Goal: Task Accomplishment & Management: Manage account settings

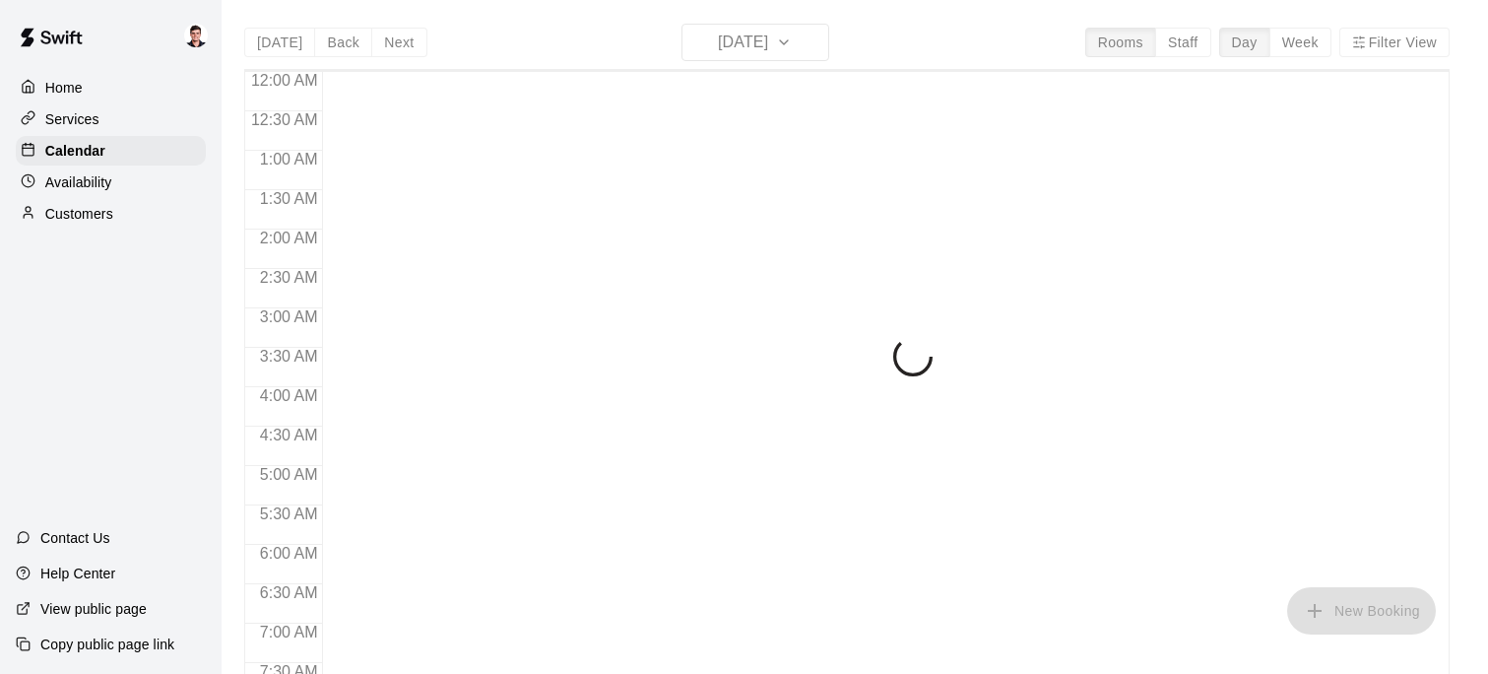
scroll to position [992, 0]
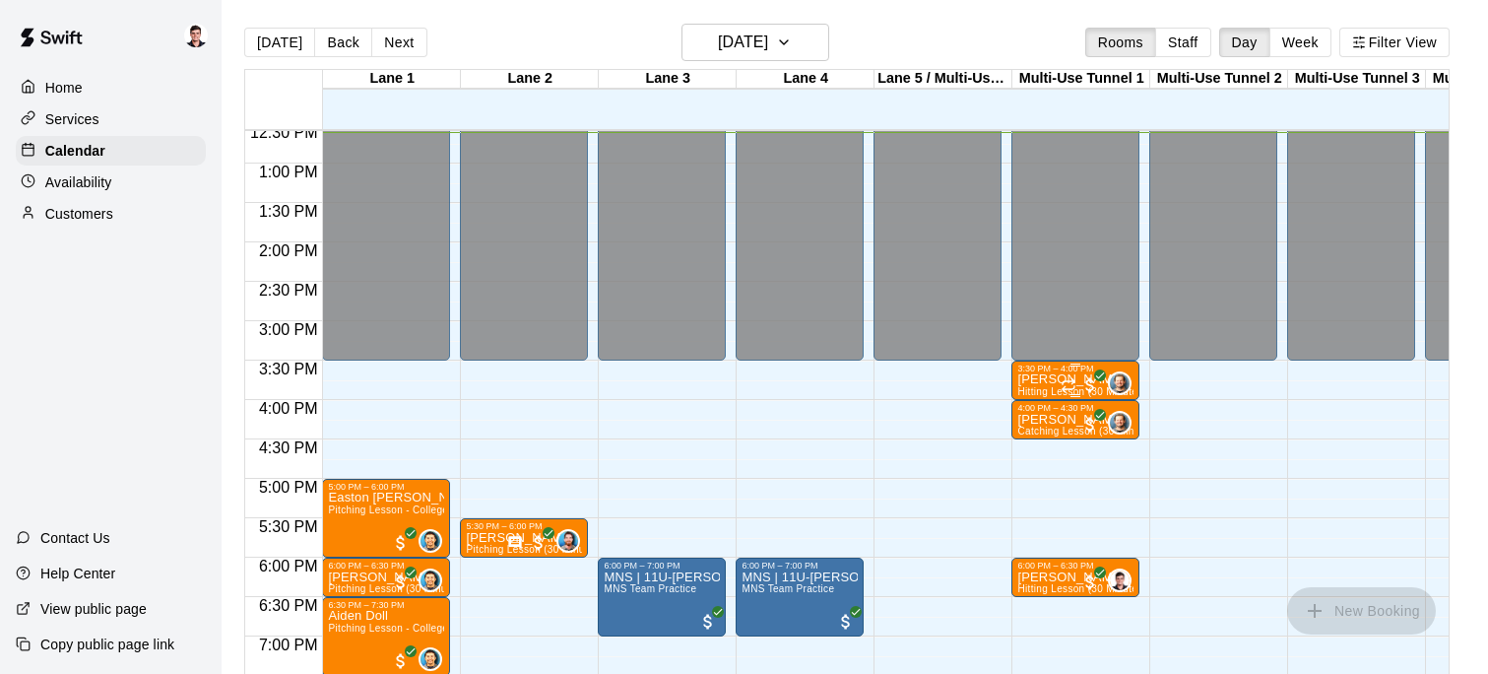
drag, startPoint x: 1376, startPoint y: 421, endPoint x: 1063, endPoint y: 390, distance: 314.7
click at [1097, 398] on div "12:00 AM 12:30 AM 1:00 AM 1:30 AM 2:00 AM 2:30 AM 3:00 AM 3:30 AM 4:00 AM 4:30 …" at bounding box center [846, 412] width 1203 height 567
click at [1369, 31] on button "Filter View" at bounding box center [1394, 43] width 110 height 30
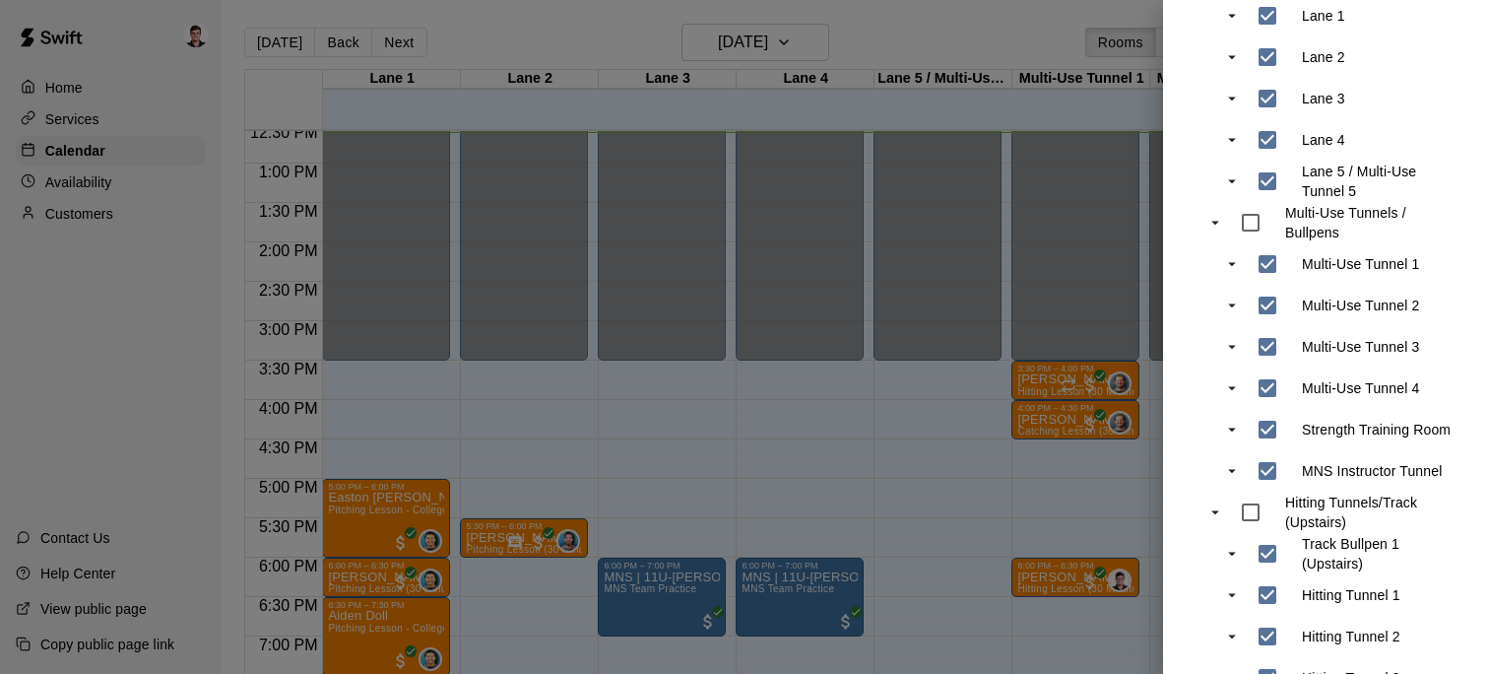
scroll to position [336, 0]
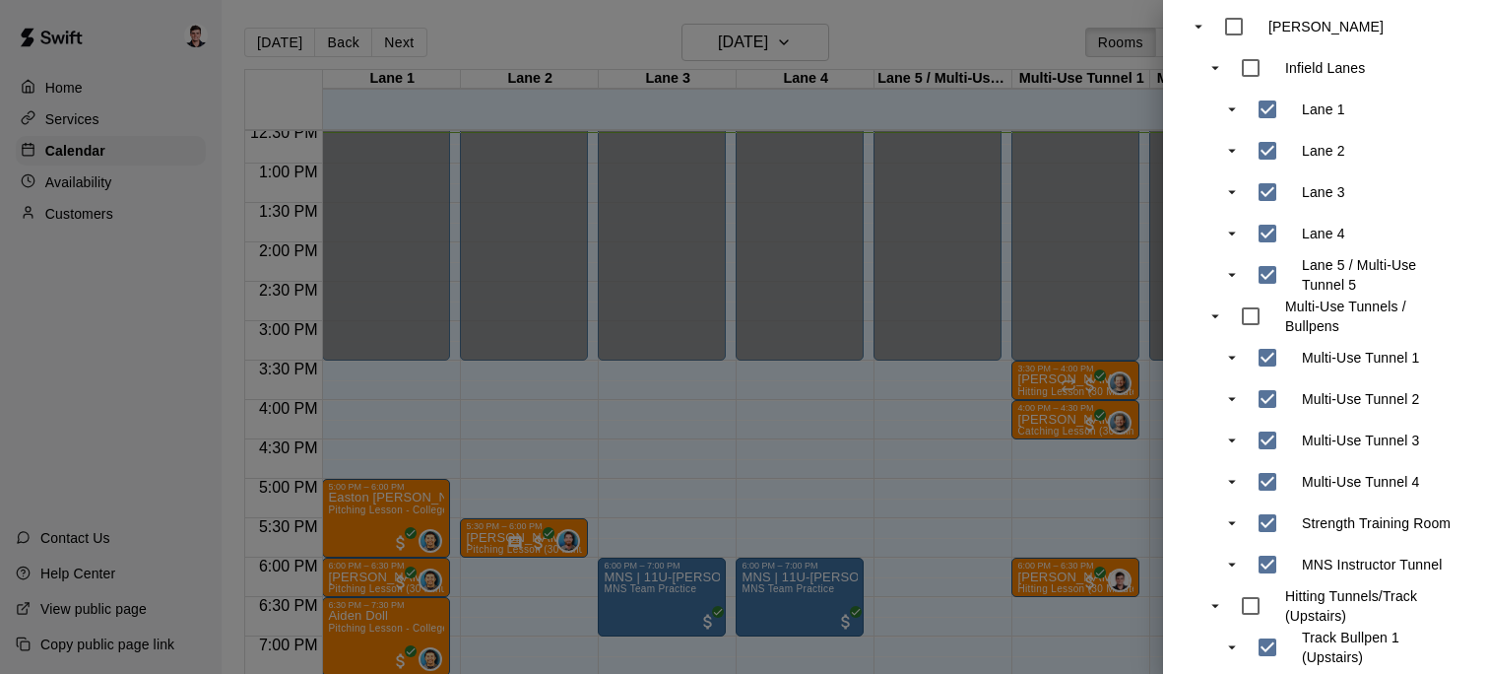
click at [754, 439] on div at bounding box center [744, 337] width 1488 height 674
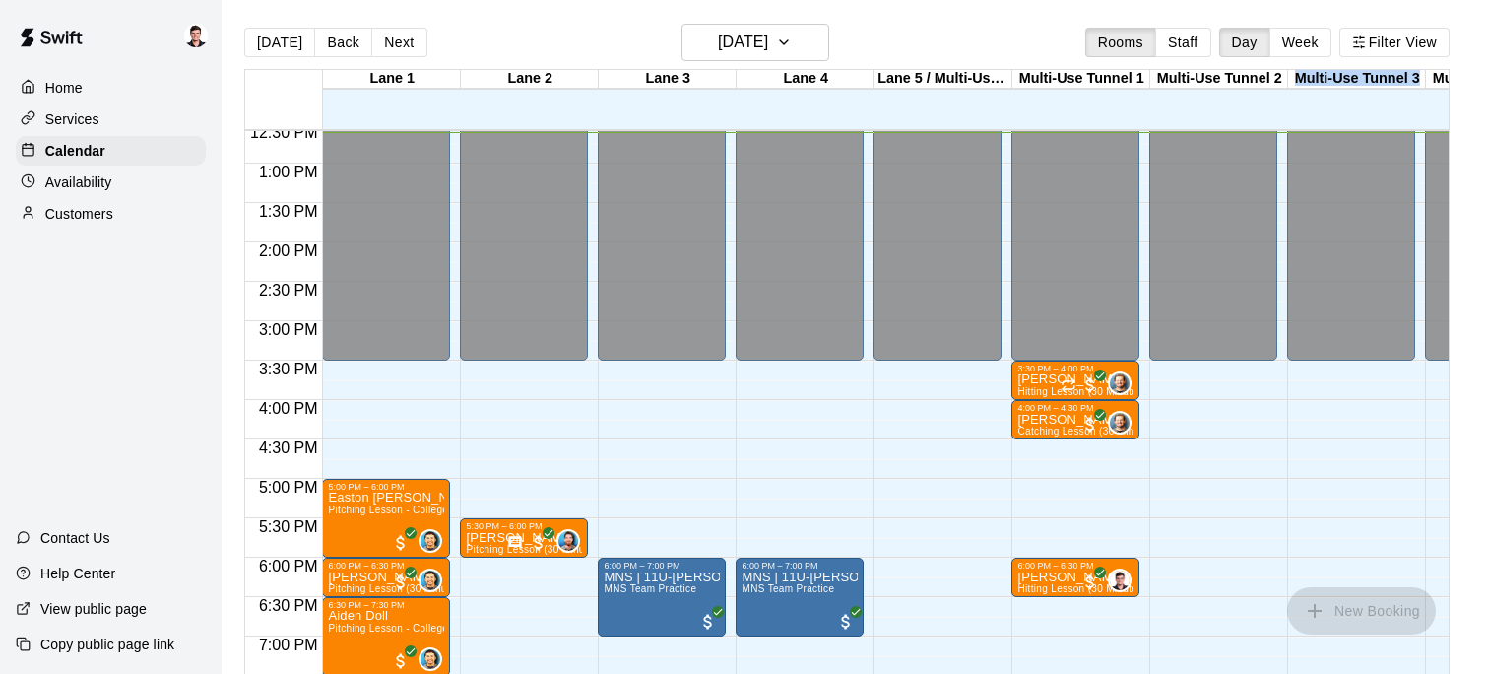
drag, startPoint x: 1418, startPoint y: 85, endPoint x: 1292, endPoint y: 83, distance: 126.1
click at [1292, 83] on div "Multi-Use Tunnel 3" at bounding box center [1357, 79] width 138 height 19
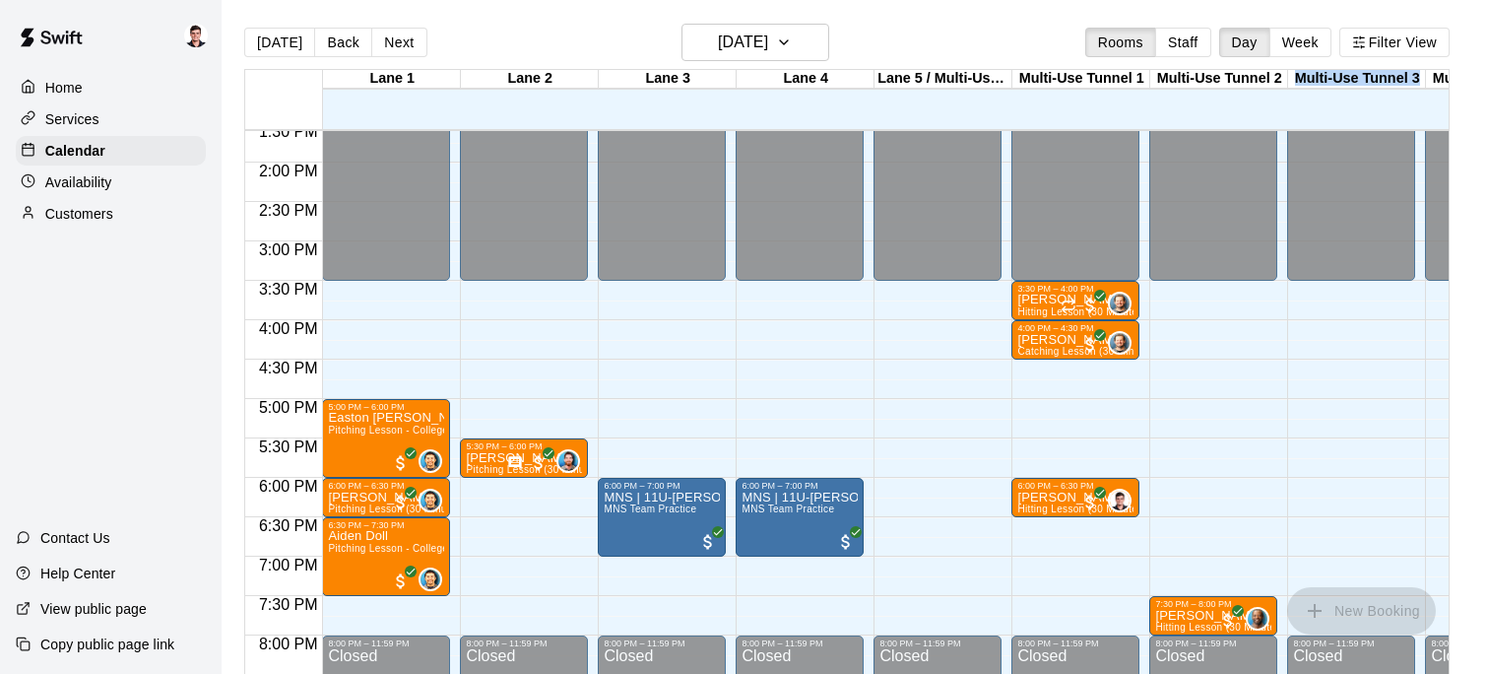
scroll to position [1118, 0]
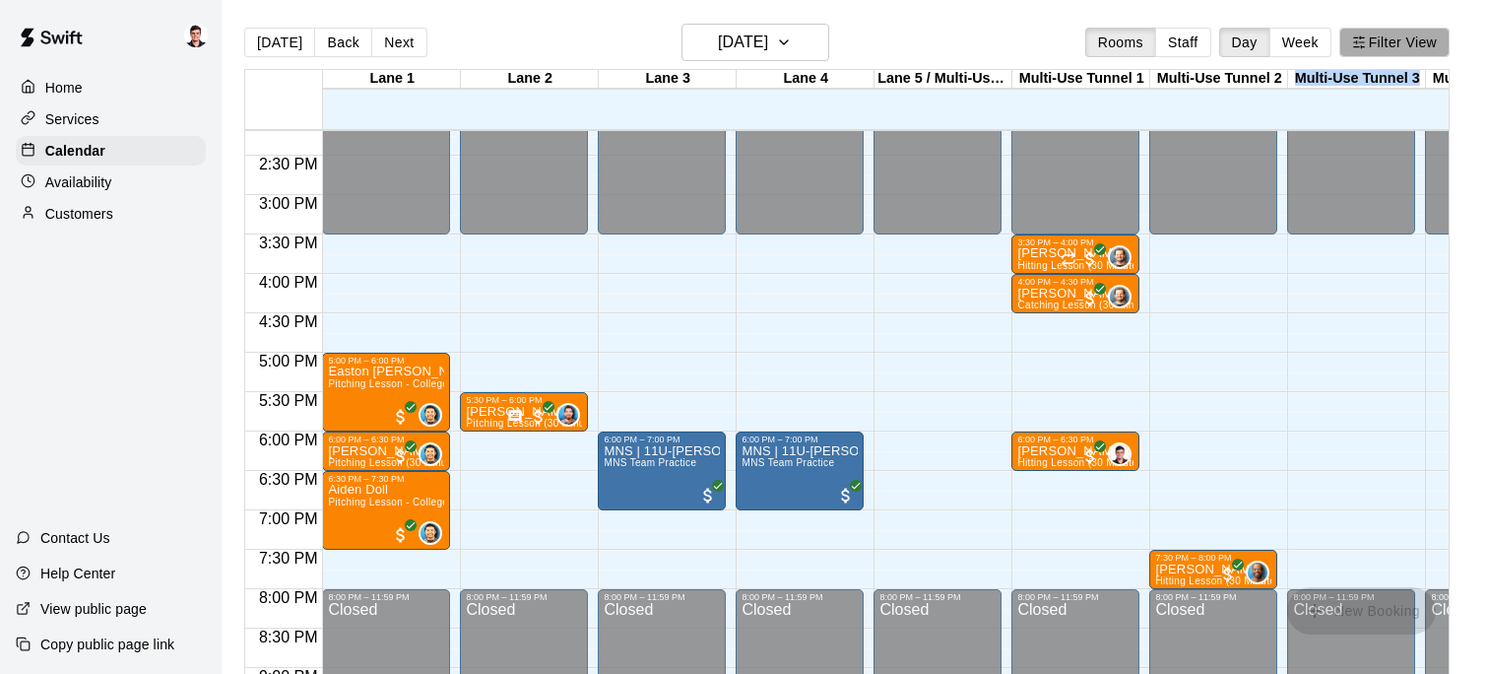
click at [1445, 46] on button "Filter View" at bounding box center [1394, 43] width 110 height 30
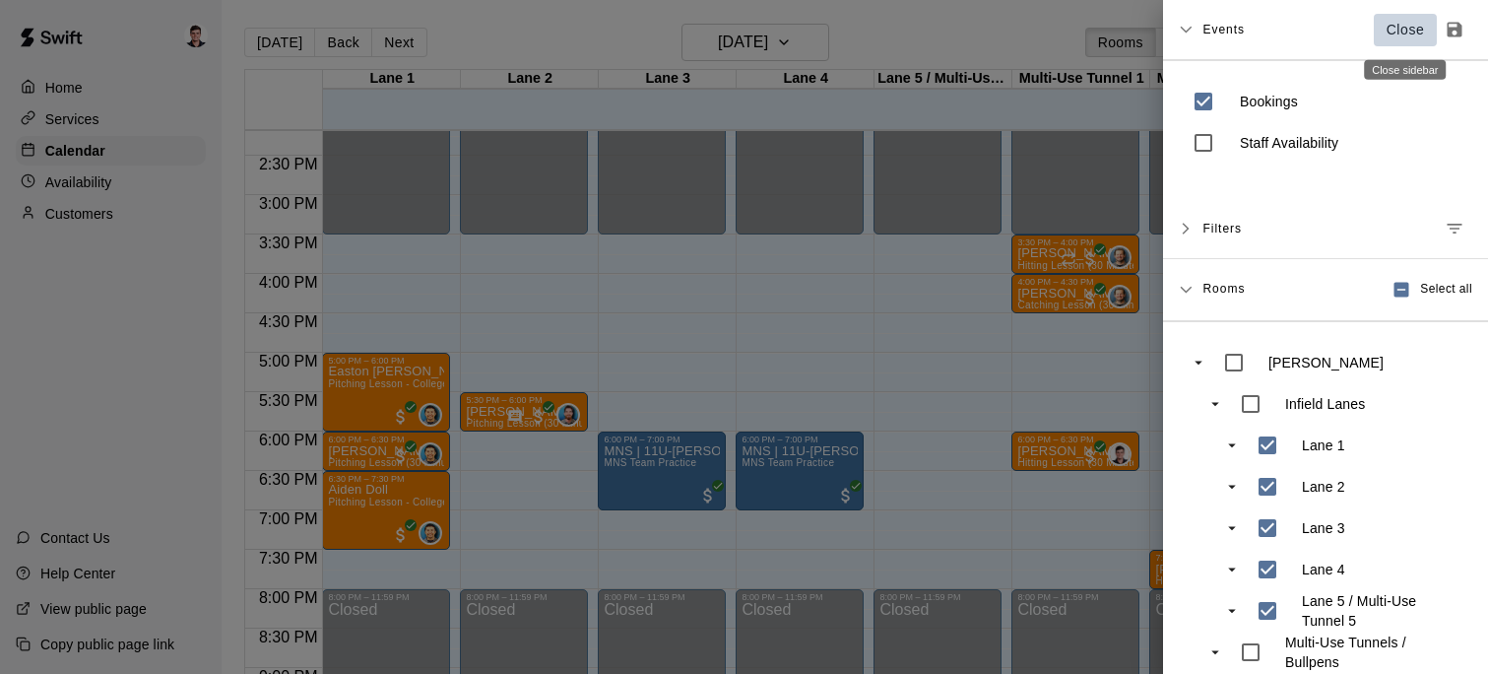
click at [1398, 24] on p "Close" at bounding box center [1405, 30] width 38 height 21
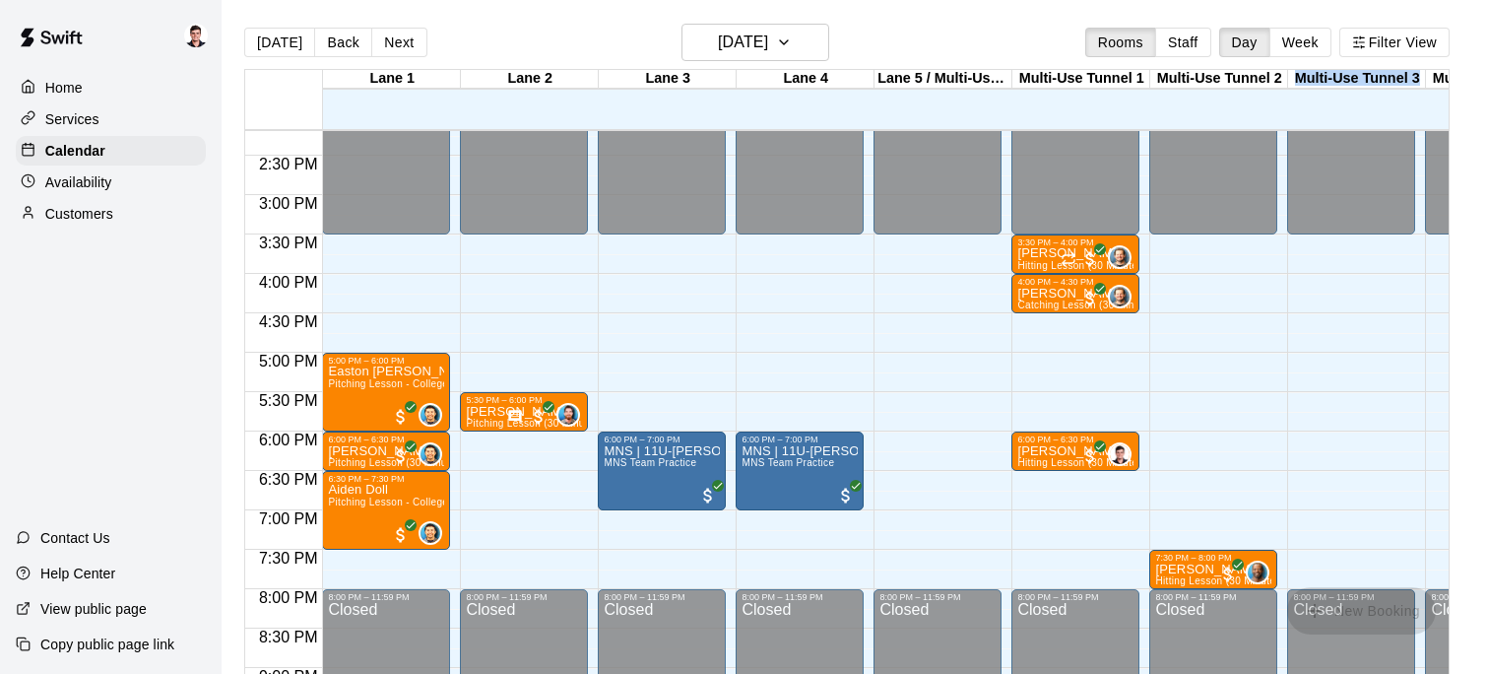
drag, startPoint x: 1319, startPoint y: 391, endPoint x: 1226, endPoint y: 392, distance: 92.6
click at [1233, 394] on div "12:00 AM 12:30 AM 1:00 AM 1:30 AM 2:00 AM 2:30 AM 3:00 AM 3:30 AM 4:00 AM 4:30 …" at bounding box center [846, 412] width 1203 height 567
click at [56, 185] on p "Availability" at bounding box center [78, 182] width 67 height 20
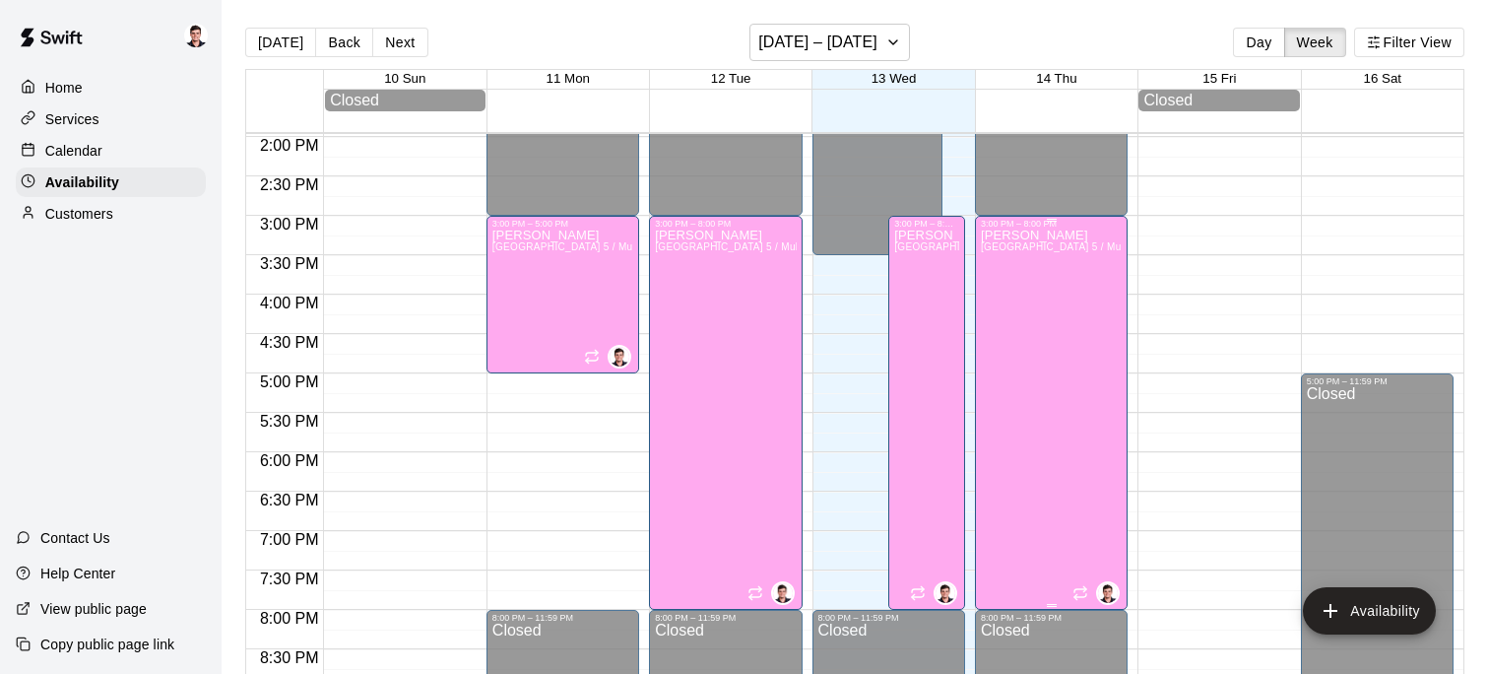
scroll to position [1135, 0]
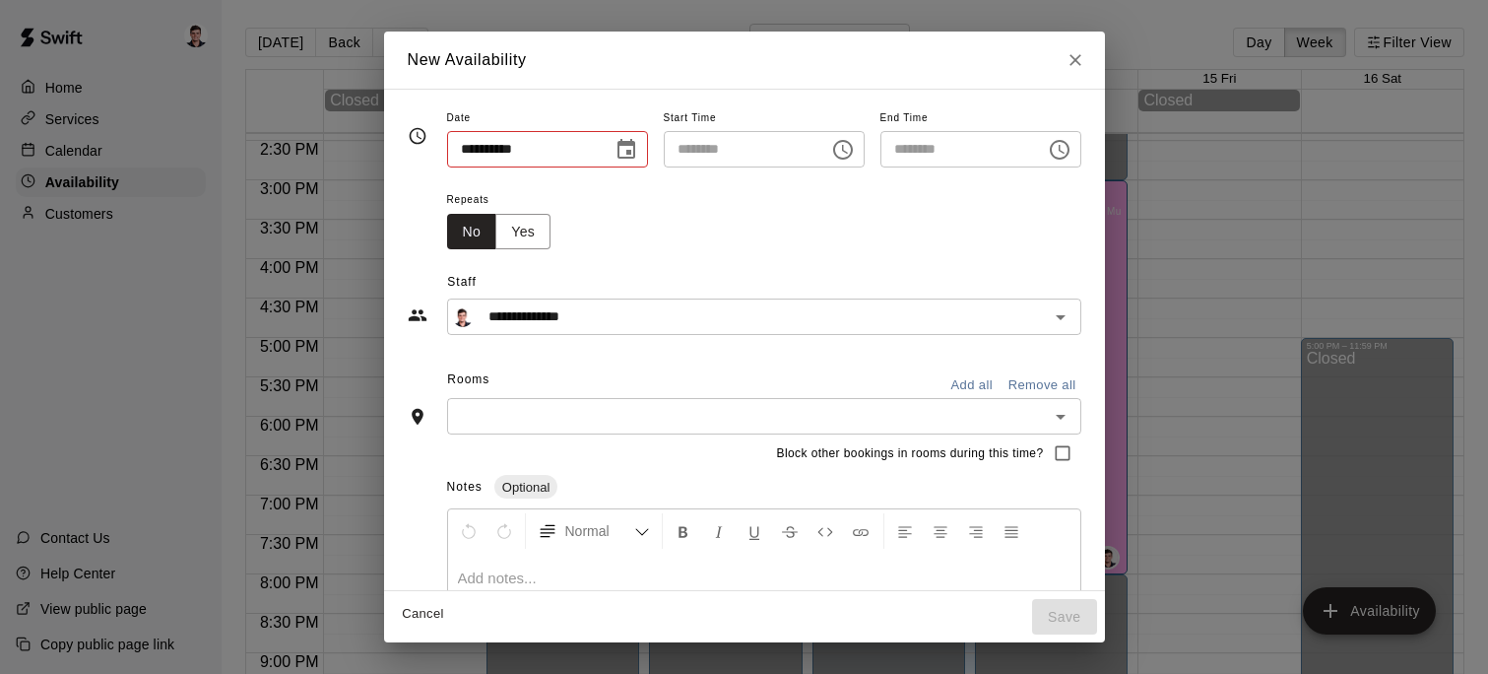
type input "**********"
type input "********"
click at [1085, 56] on icon "Close" at bounding box center [1075, 60] width 20 height 20
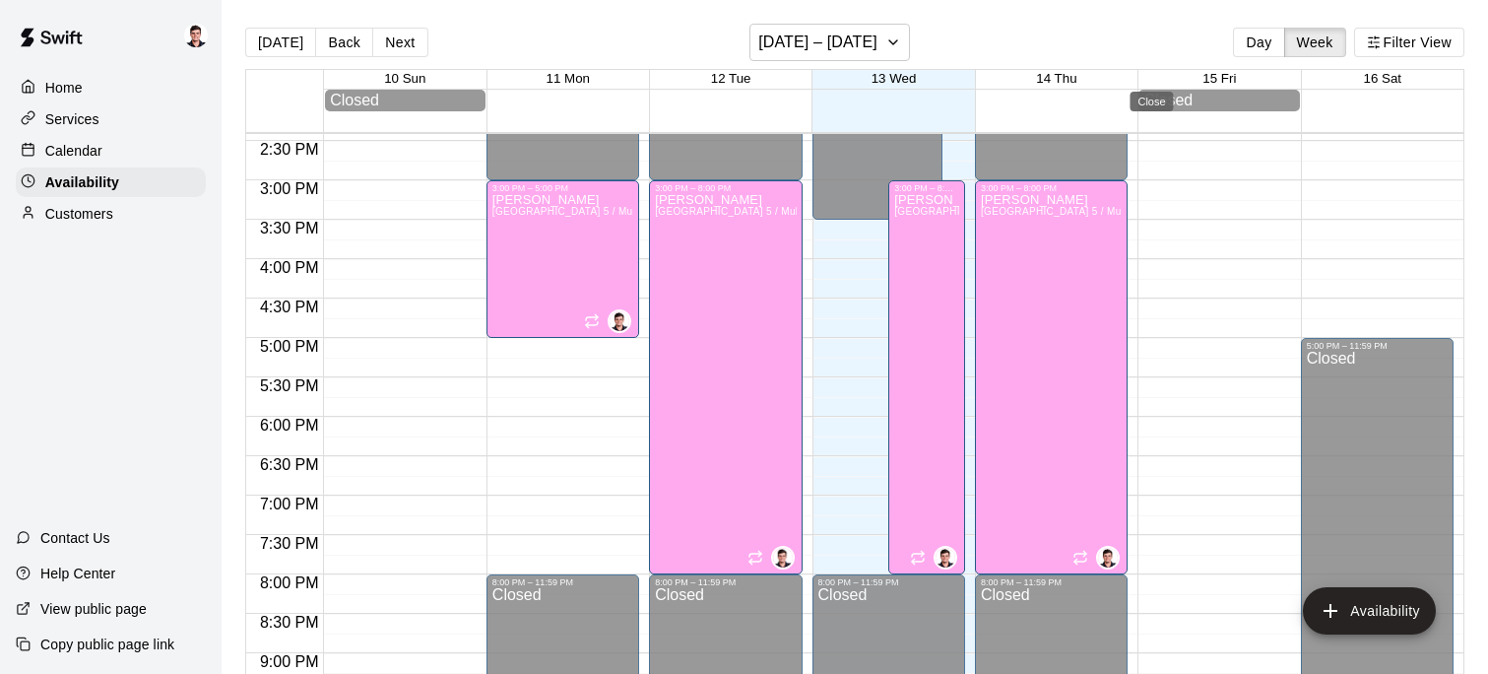
type input "**********"
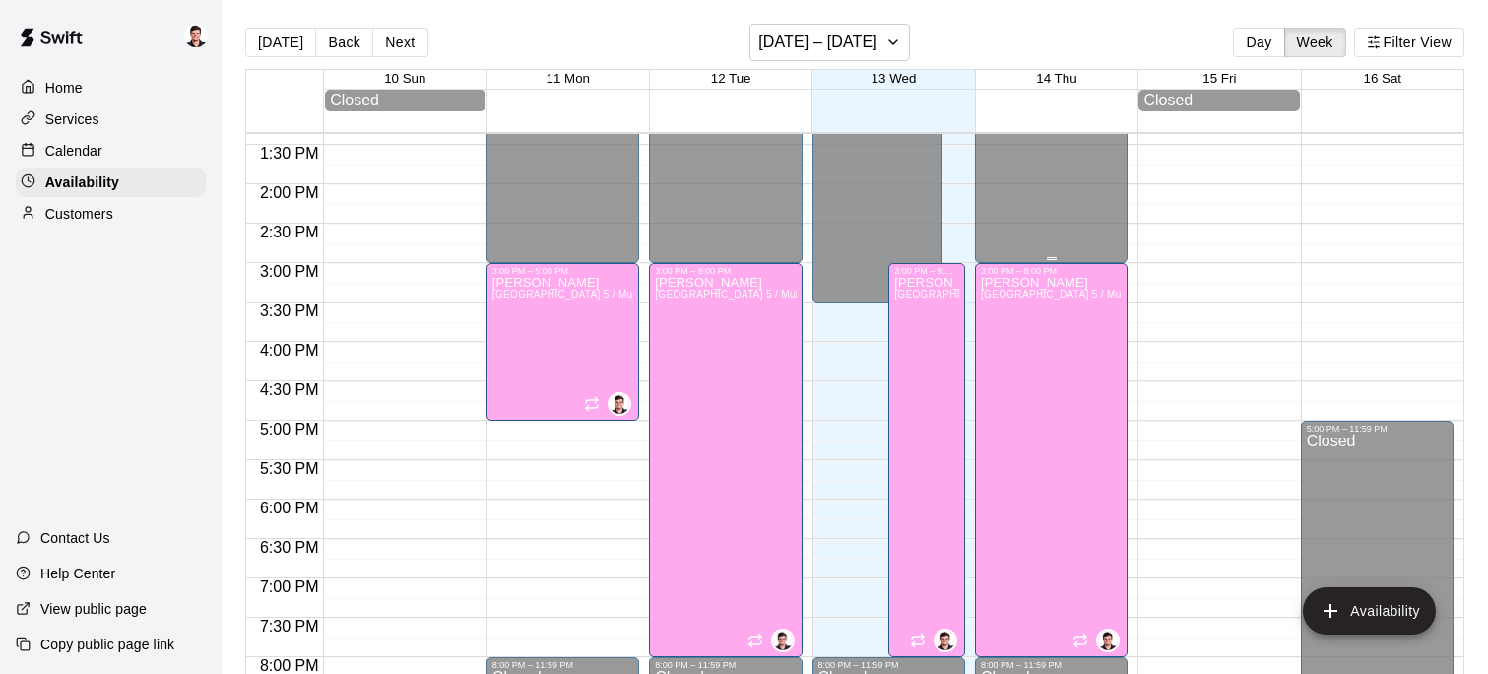
scroll to position [1058, 0]
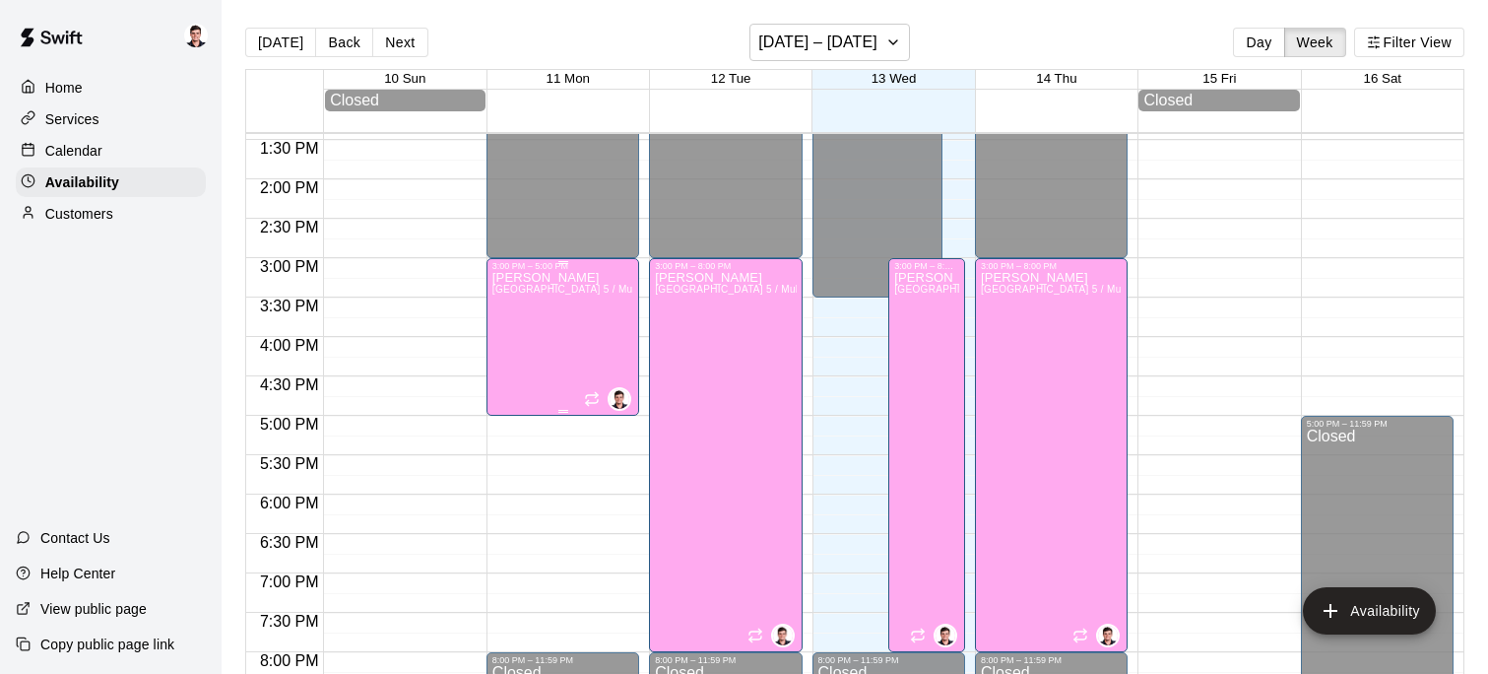
click at [564, 358] on div "[PERSON_NAME][GEOGRAPHIC_DATA][PERSON_NAME][PERSON_NAME], [PERSON_NAME] 5 / Mul…" at bounding box center [562, 608] width 141 height 674
click at [737, 415] on div at bounding box center [744, 337] width 1488 height 674
click at [737, 415] on div "[PERSON_NAME][GEOGRAPHIC_DATA][PERSON_NAME][PERSON_NAME], [PERSON_NAME] 5 / Mul…" at bounding box center [725, 608] width 141 height 674
click at [1067, 442] on div at bounding box center [744, 337] width 1488 height 674
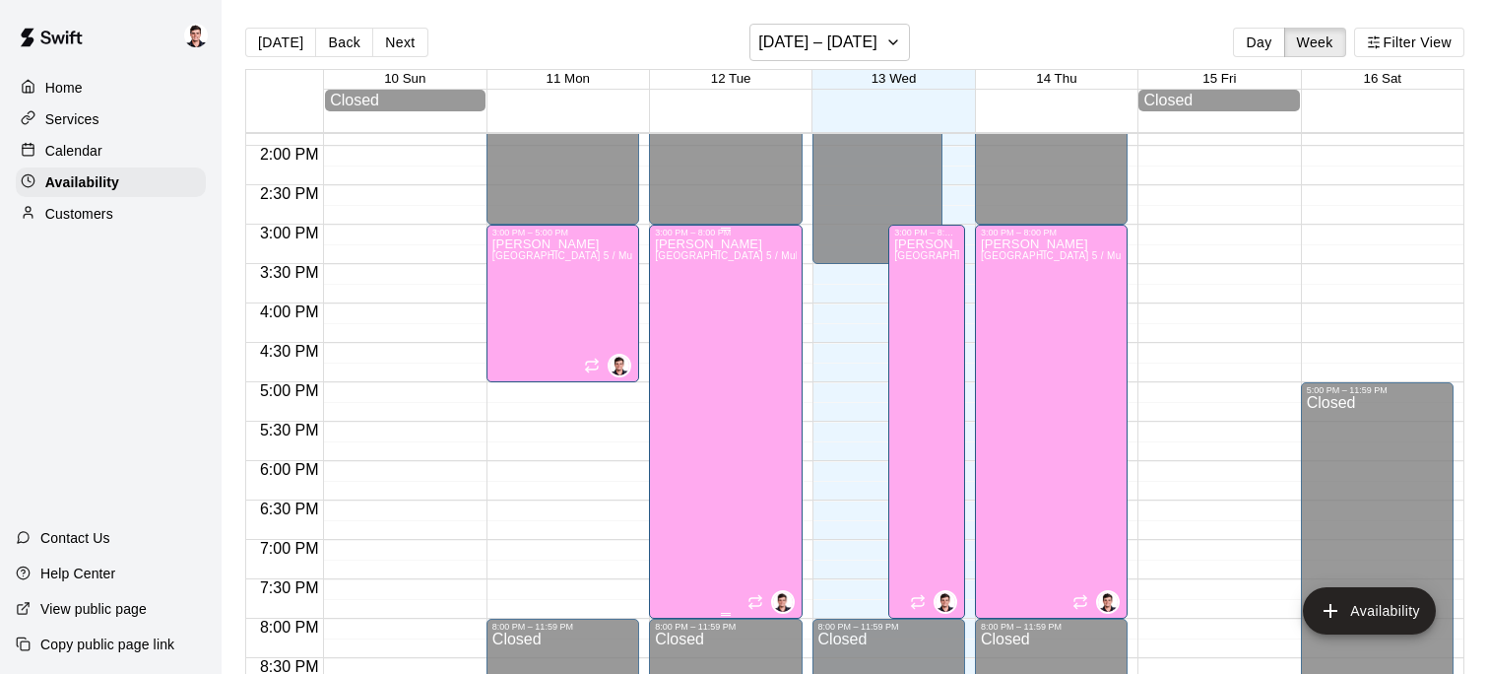
scroll to position [1126, 0]
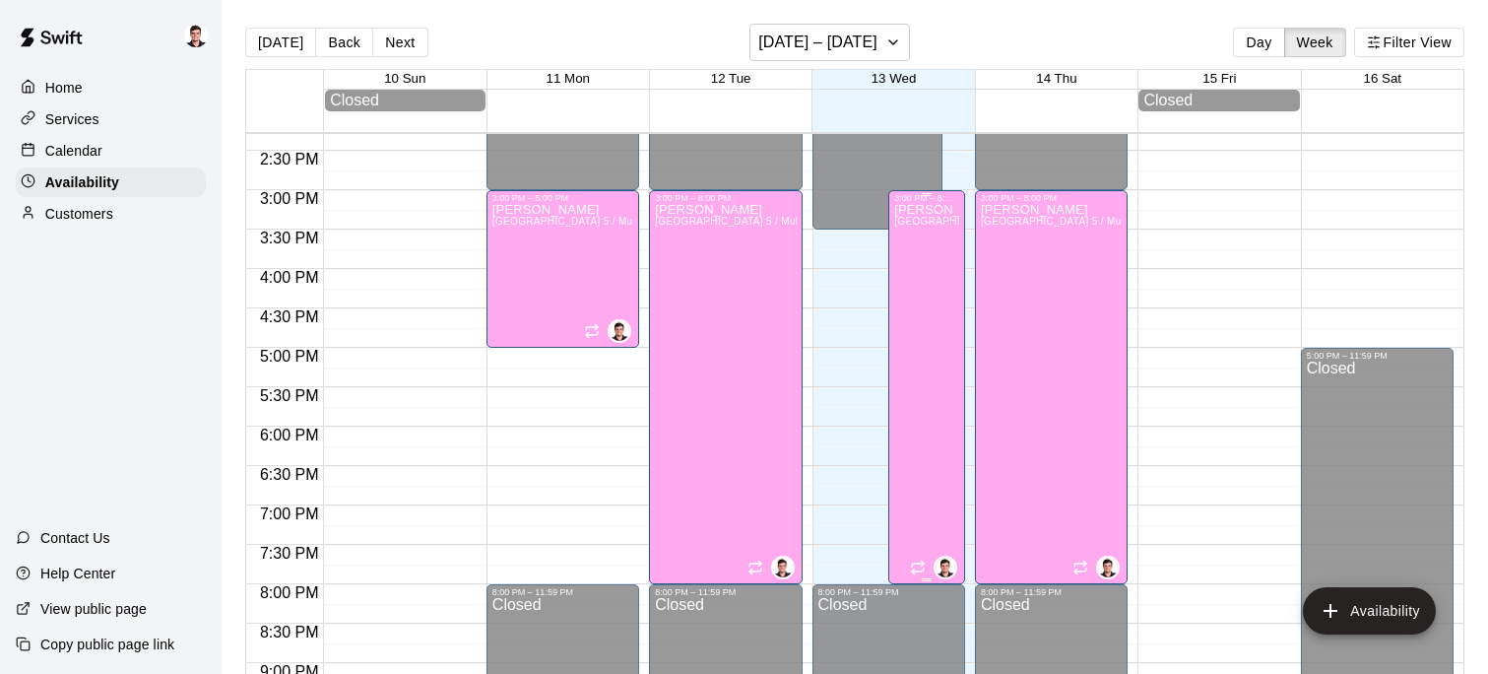
click at [957, 421] on div "[PERSON_NAME][GEOGRAPHIC_DATA][PERSON_NAME][PERSON_NAME], [PERSON_NAME] 5 / Mul…" at bounding box center [926, 540] width 65 height 674
click at [926, 327] on div at bounding box center [744, 337] width 1488 height 674
click at [926, 368] on div "[PERSON_NAME][GEOGRAPHIC_DATA][PERSON_NAME][PERSON_NAME], [PERSON_NAME] 5 / Mul…" at bounding box center [926, 540] width 65 height 674
drag, startPoint x: 1160, startPoint y: 254, endPoint x: 1147, endPoint y: 252, distance: 13.0
click at [1160, 254] on div at bounding box center [744, 337] width 1488 height 674
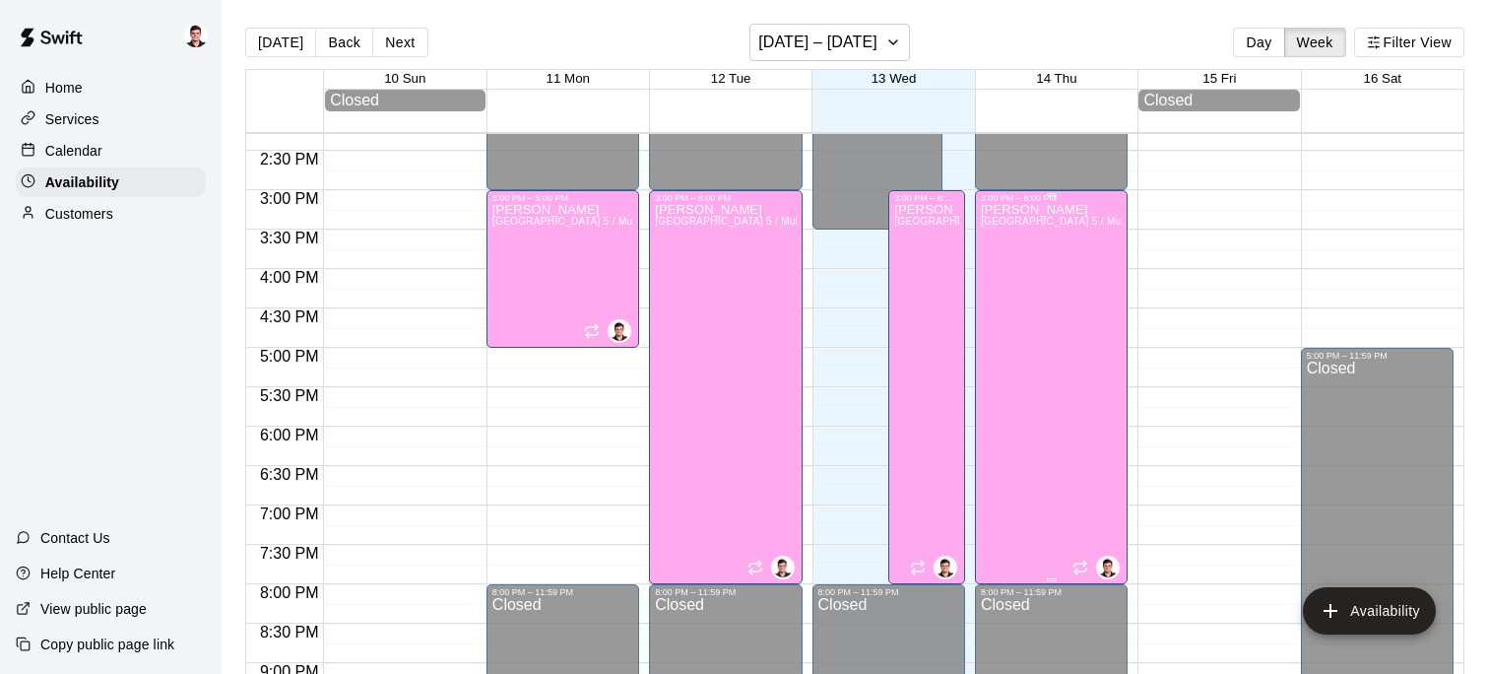
click at [1032, 354] on div "[PERSON_NAME][GEOGRAPHIC_DATA][PERSON_NAME][PERSON_NAME], [PERSON_NAME] 5 / Mul…" at bounding box center [1051, 540] width 141 height 674
click at [1020, 81] on div at bounding box center [744, 337] width 1488 height 674
click at [113, 222] on p "Customers" at bounding box center [79, 214] width 68 height 20
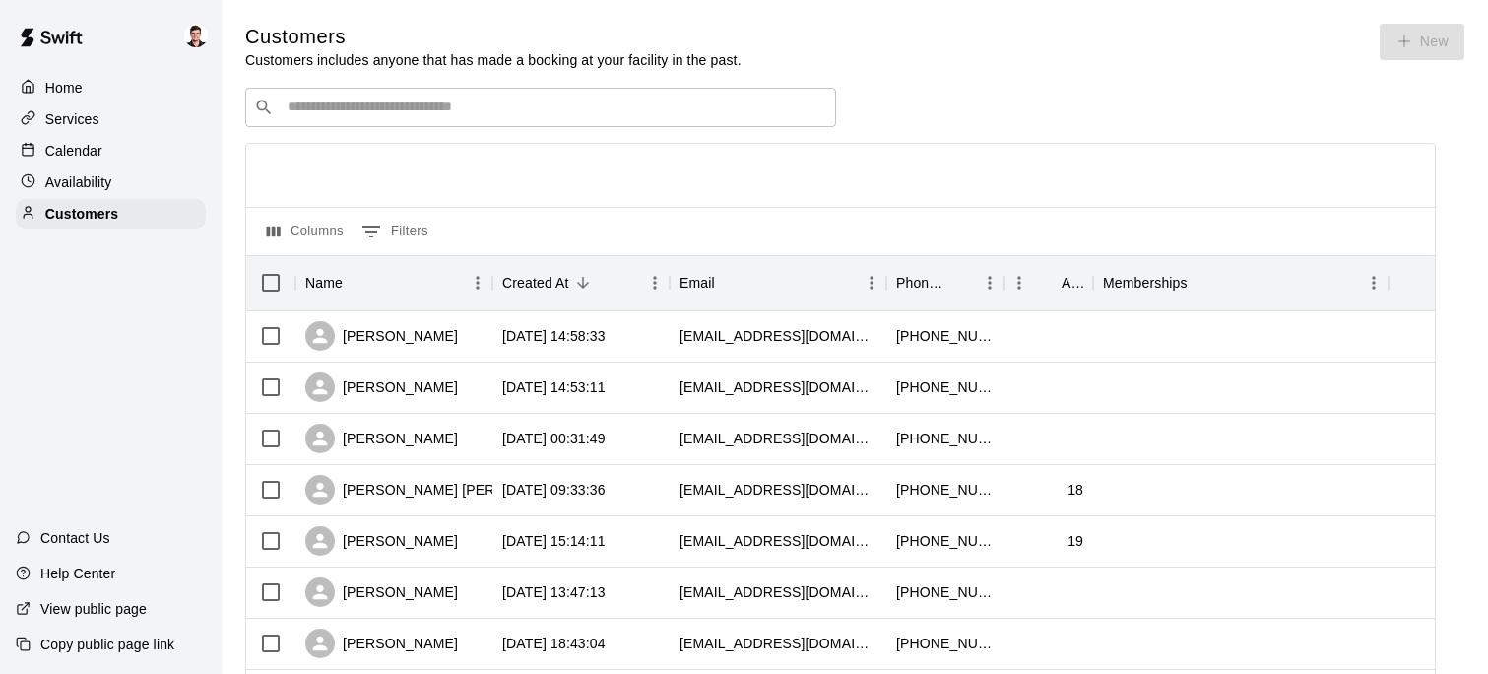
click at [125, 160] on div "Calendar" at bounding box center [111, 151] width 190 height 30
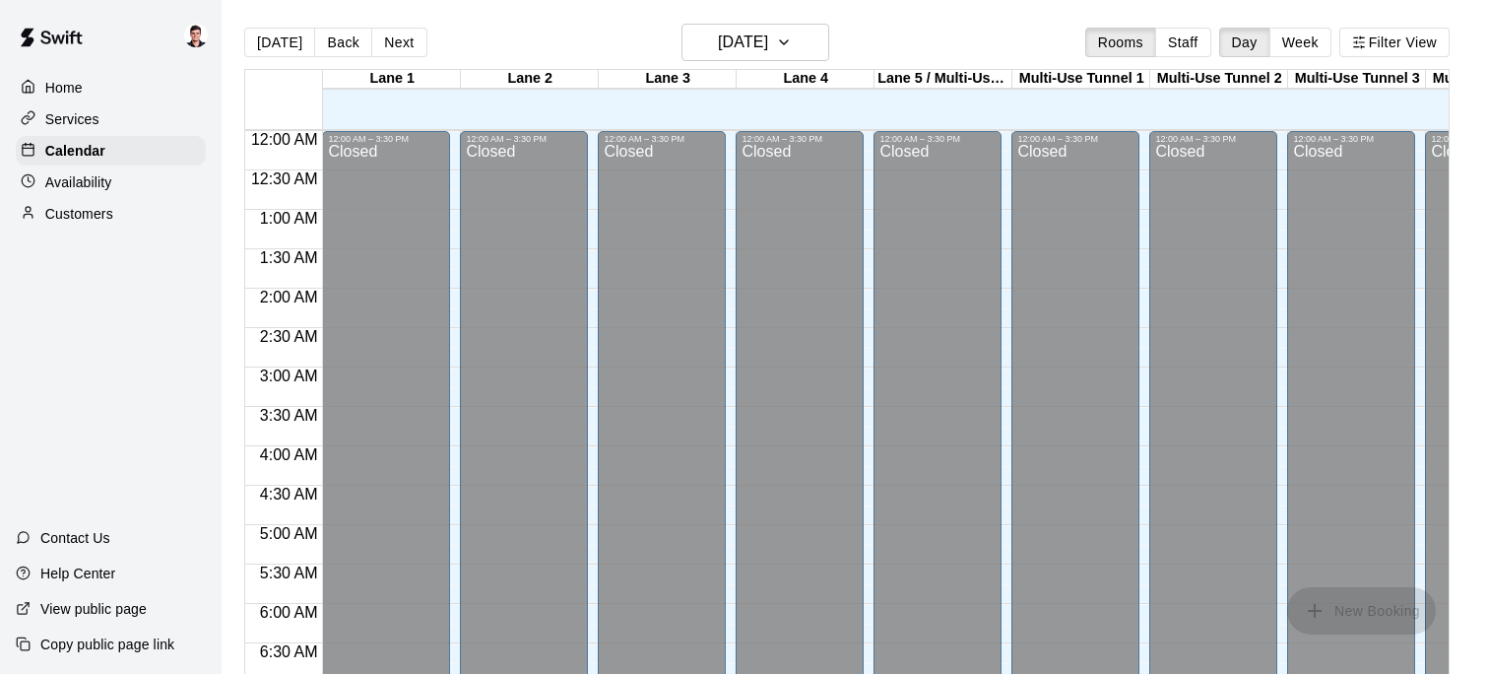
scroll to position [999, 0]
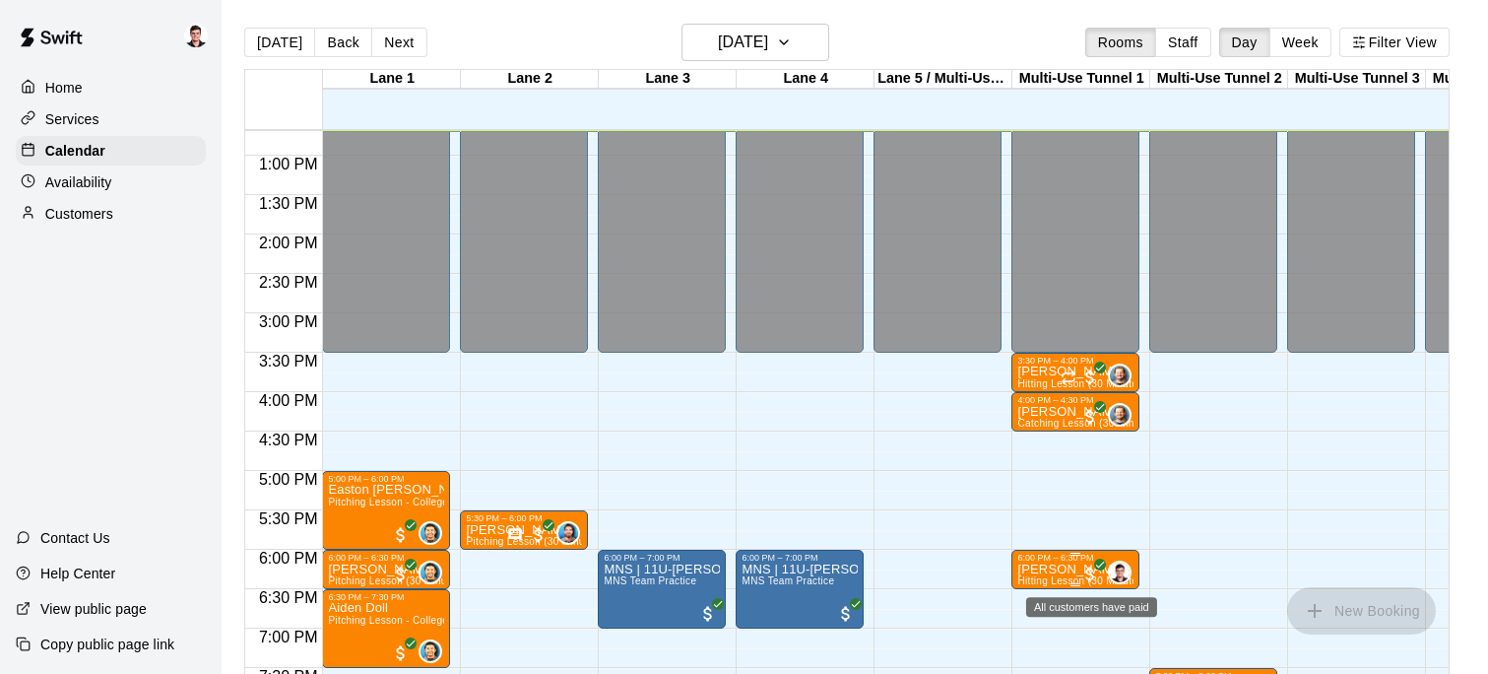
click at [1087, 564] on span "All customers have paid" at bounding box center [1090, 574] width 20 height 20
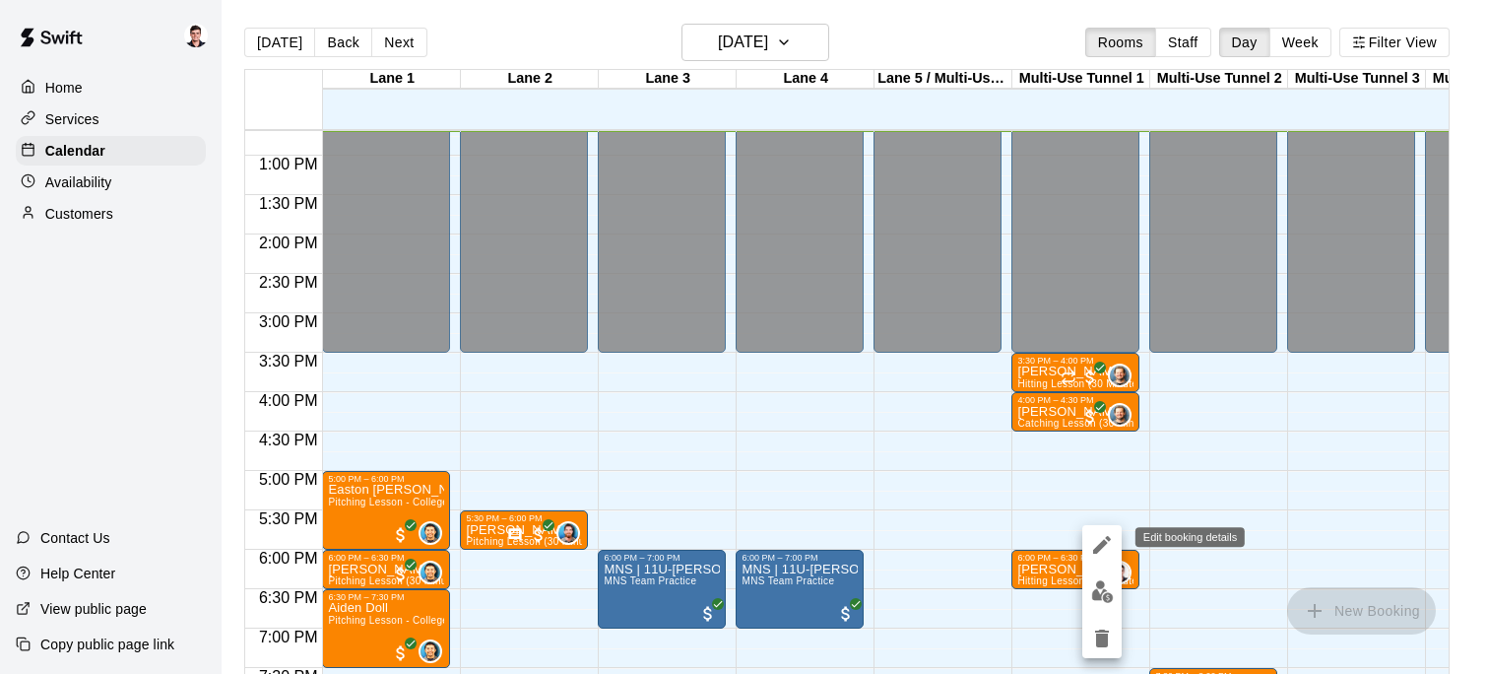
click at [1082, 544] on button "edit" at bounding box center [1101, 544] width 39 height 39
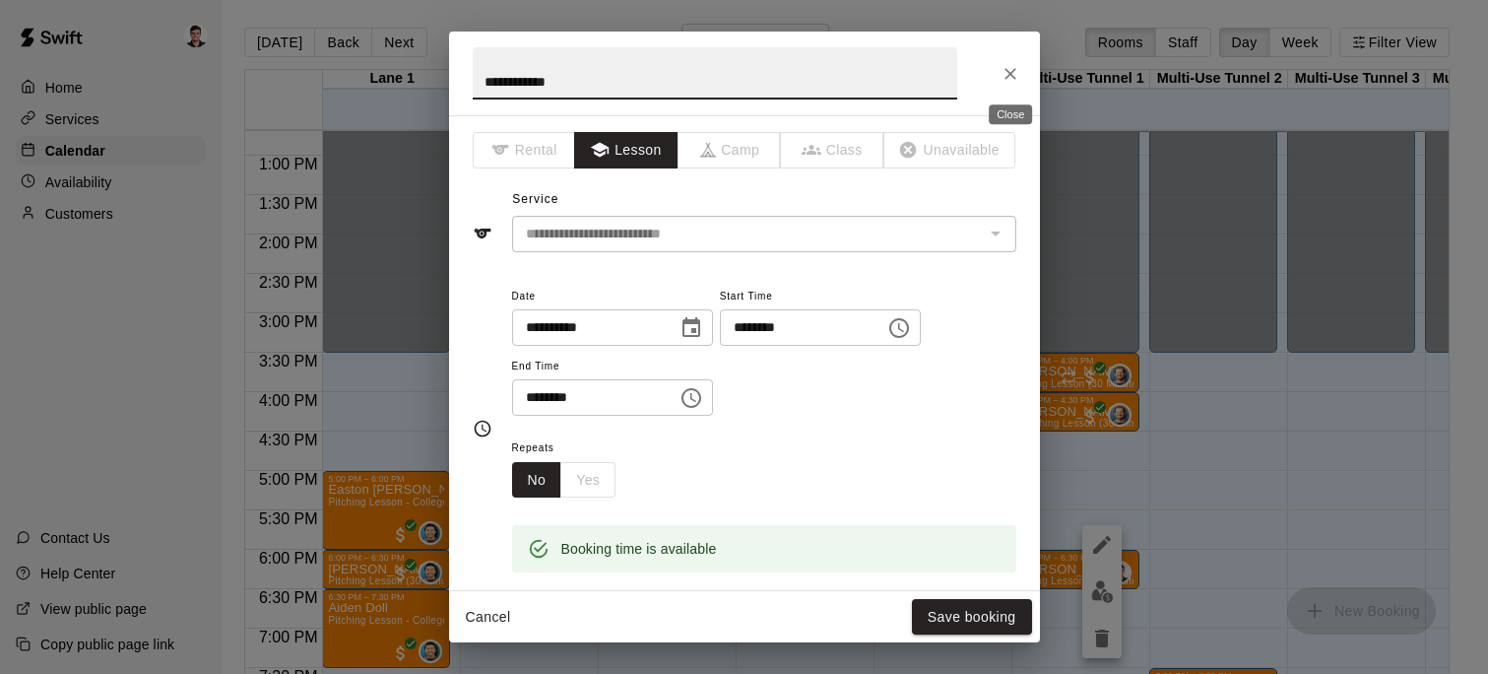
click at [1016, 76] on icon "Close" at bounding box center [1010, 74] width 20 height 20
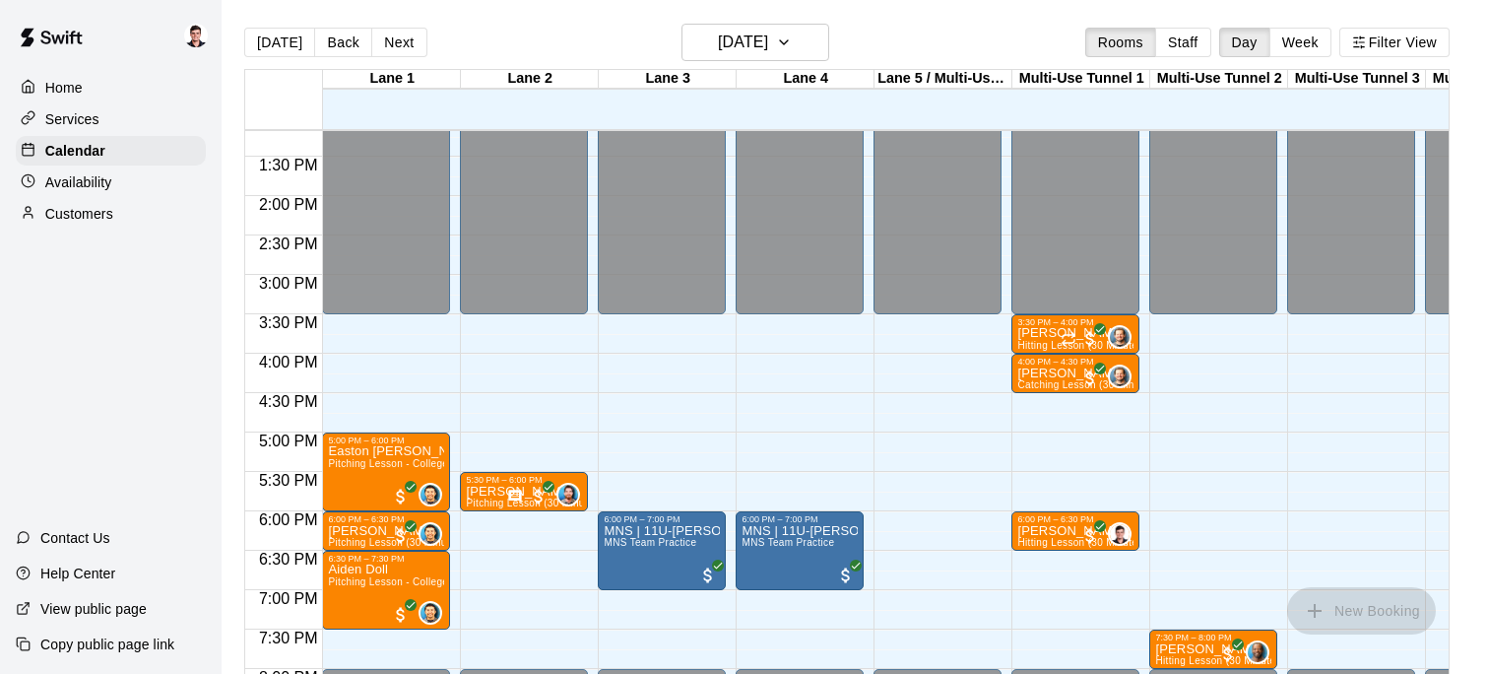
scroll to position [1048, 0]
